Goal: Task Accomplishment & Management: Manage account settings

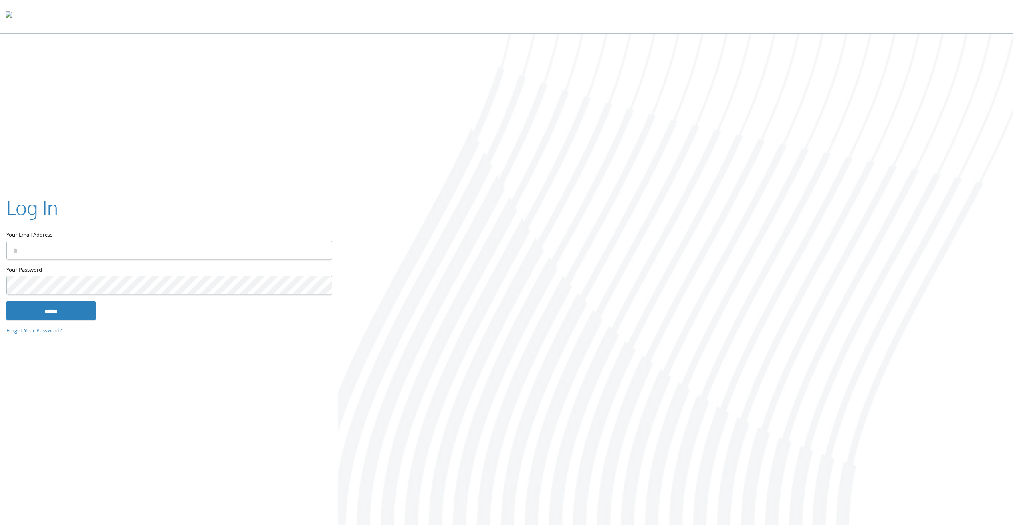
type input "**********"
click at [57, 313] on input "******" at bounding box center [50, 310] width 89 height 19
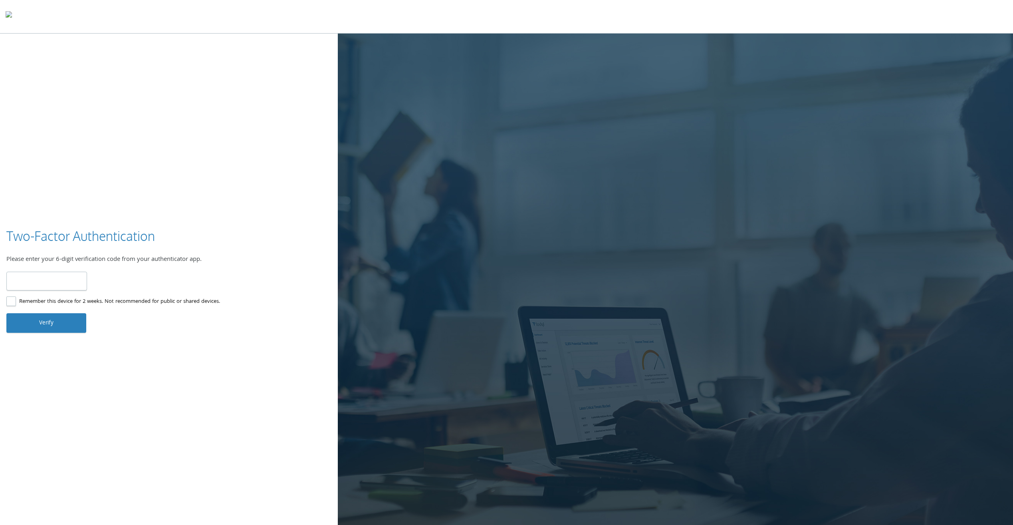
type input "******"
